Goal: Communication & Community: Answer question/provide support

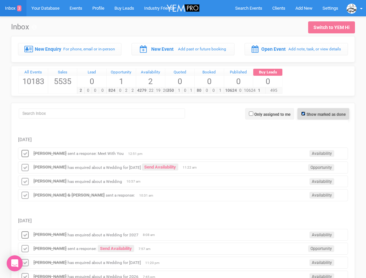
click at [303, 113] on input "Show marked as done" at bounding box center [303, 114] width 4 height 4
checkbox input "false"
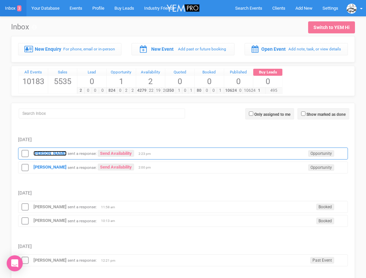
click at [56, 153] on strong "[PERSON_NAME]" at bounding box center [49, 153] width 33 height 5
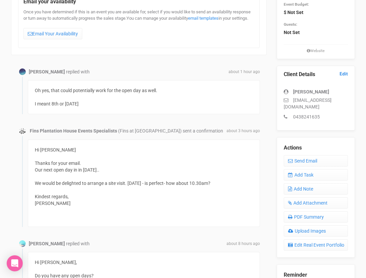
scroll to position [105, 0]
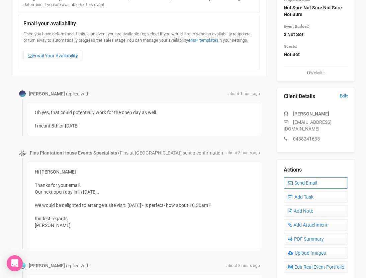
click at [299, 180] on link "Send Email" at bounding box center [315, 182] width 64 height 11
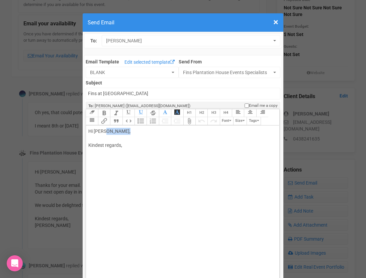
drag, startPoint x: 108, startPoint y: 132, endPoint x: 133, endPoint y: 132, distance: 25.4
click at [133, 132] on div "Hi [PERSON_NAME], Kindest regards," at bounding box center [181, 145] width 186 height 35
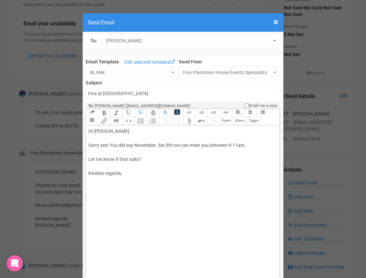
click at [118, 186] on div "Hi [PERSON_NAME] Sorry yes! You did say November. Sat 8th we can meet you betwe…" at bounding box center [181, 159] width 186 height 63
type trix-editor "<div>Hi Gema&nbsp;<br><br>Sorry yes! You did say November. Sat 8th we can meet …"
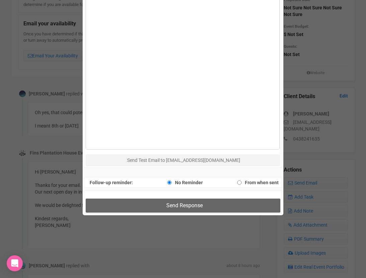
scroll to position [378, 0]
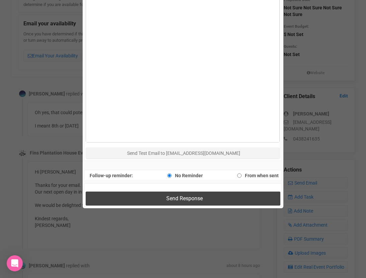
click at [131, 200] on button "Send Response" at bounding box center [183, 199] width 194 height 14
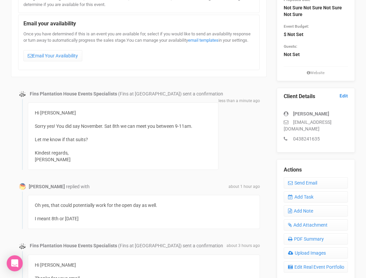
scroll to position [0, 0]
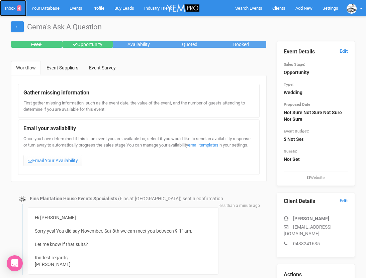
click at [12, 10] on link "Inbox 4" at bounding box center [13, 8] width 26 height 16
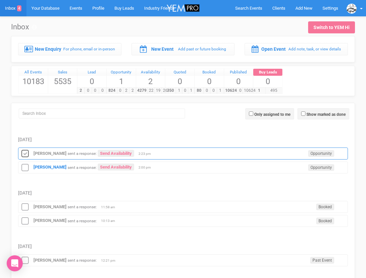
click at [25, 152] on icon at bounding box center [25, 154] width 10 height 9
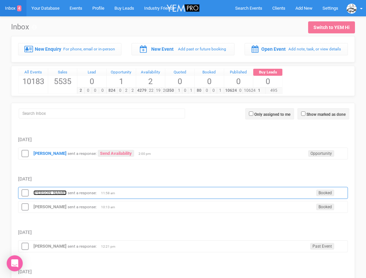
click at [44, 193] on strong "[PERSON_NAME]" at bounding box center [49, 192] width 33 height 5
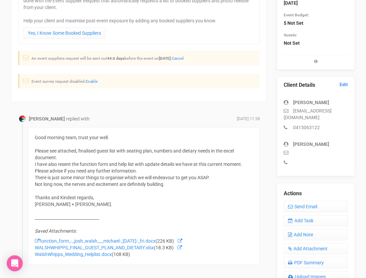
scroll to position [169, 0]
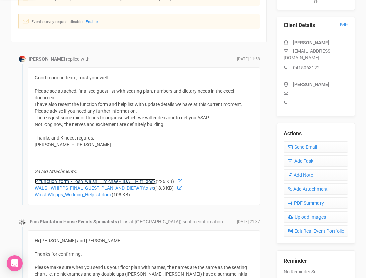
click at [53, 181] on link "function_form_-_josh_walsh___michael-_[DATE]-_fri.docx" at bounding box center [95, 181] width 121 height 5
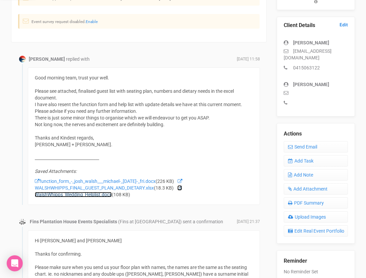
click at [103, 195] on link "WalshWhipps_Wedding_Helplist.docx" at bounding box center [108, 191] width 147 height 12
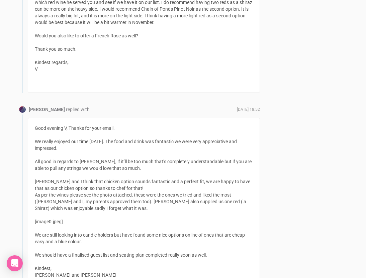
scroll to position [1686, 0]
